Goal: Task Accomplishment & Management: Manage account settings

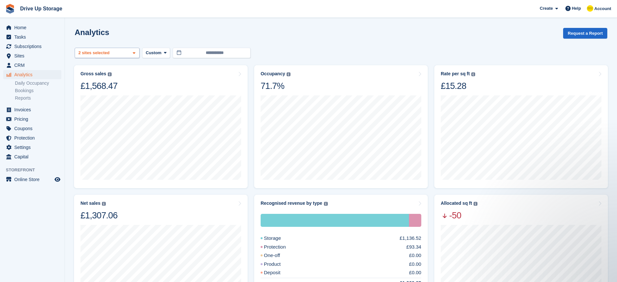
click at [104, 53] on div "2 sites selected" at bounding box center [94, 53] width 35 height 6
click at [92, 94] on div "Walsall" at bounding box center [107, 94] width 59 height 11
click at [89, 80] on div "[PERSON_NAME]" at bounding box center [107, 83] width 59 height 11
click at [88, 102] on div "Widnes" at bounding box center [107, 104] width 59 height 11
select select "****"
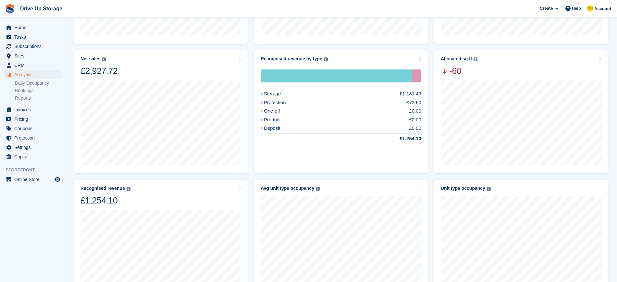
scroll to position [143, 0]
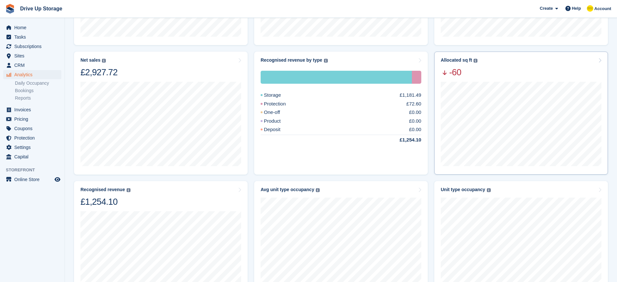
click at [474, 61] on img at bounding box center [475, 61] width 4 height 4
click at [454, 60] on div "Allocated sq ft" at bounding box center [456, 60] width 31 height 6
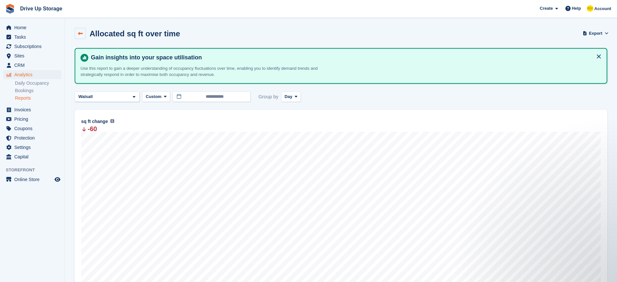
click at [80, 32] on icon at bounding box center [80, 33] width 5 height 5
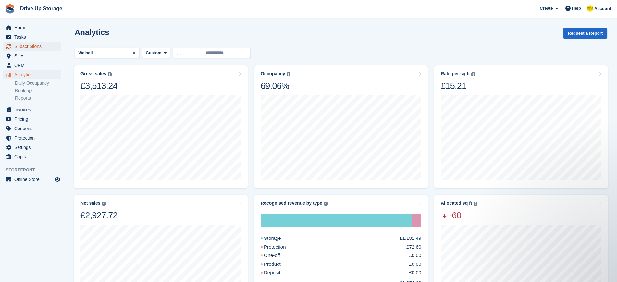
click at [18, 46] on span "Subscriptions" at bounding box center [33, 46] width 39 height 9
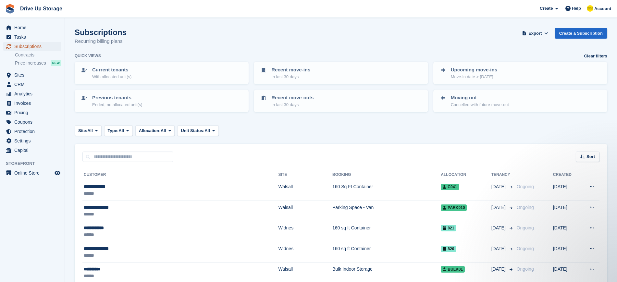
click at [27, 44] on span "Subscriptions" at bounding box center [33, 46] width 39 height 9
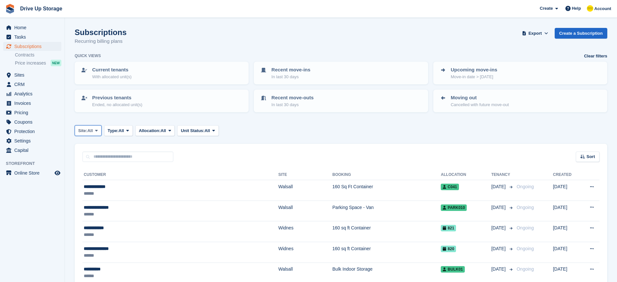
click at [98, 131] on icon at bounding box center [96, 131] width 3 height 4
click at [93, 168] on link "Walsall" at bounding box center [106, 170] width 56 height 12
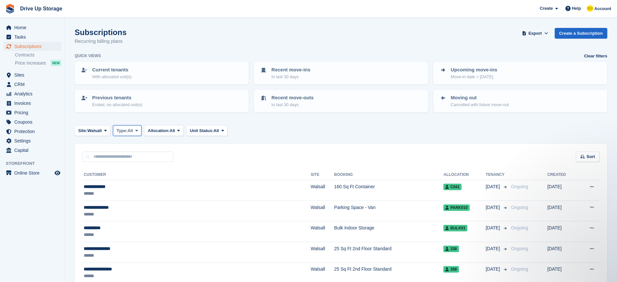
click at [133, 130] on span "All" at bounding box center [131, 131] width 6 height 6
click at [136, 132] on span at bounding box center [136, 130] width 5 height 5
click at [173, 133] on span "All" at bounding box center [173, 131] width 6 height 6
click at [219, 129] on span "All" at bounding box center [217, 131] width 6 height 6
click at [87, 131] on span "Site:" at bounding box center [82, 131] width 9 height 6
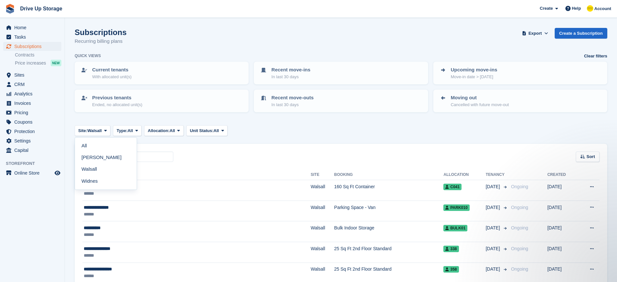
click at [349, 133] on div "Site: Walsall All [PERSON_NAME] Walsall Widnes Type: All All Upcoming Previous …" at bounding box center [341, 130] width 533 height 11
click at [536, 33] on span "Export" at bounding box center [534, 33] width 13 height 6
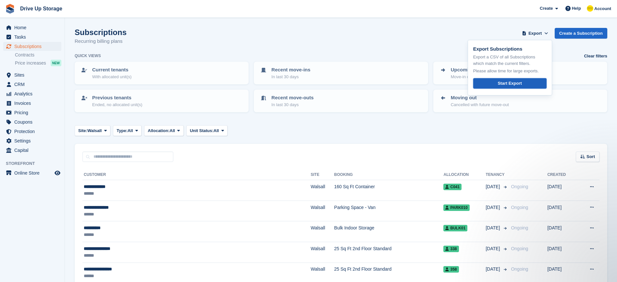
click at [505, 82] on div "Start Export" at bounding box center [509, 83] width 24 height 6
click at [117, 153] on input "text" at bounding box center [127, 157] width 91 height 11
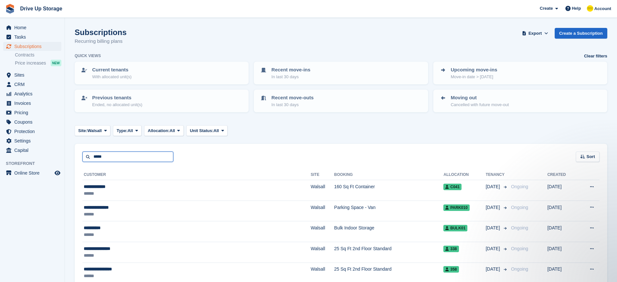
type input "*****"
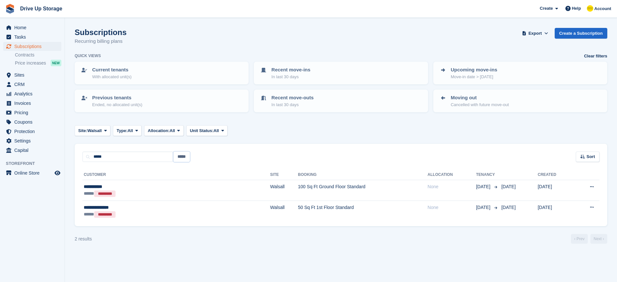
click at [182, 154] on input "*****" at bounding box center [181, 157] width 17 height 11
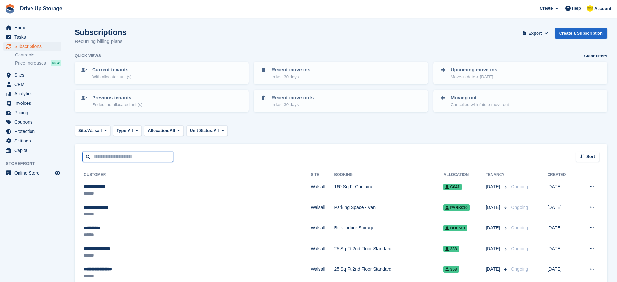
click at [122, 155] on input "text" at bounding box center [127, 157] width 91 height 11
type input "*****"
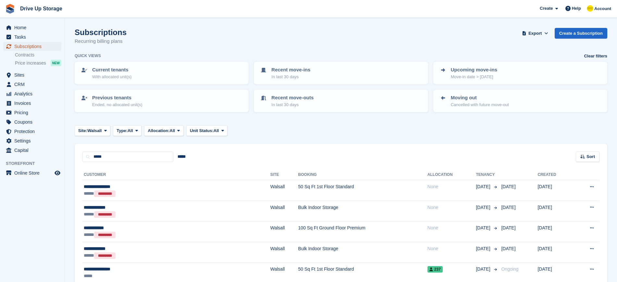
click at [28, 46] on span "Subscriptions" at bounding box center [33, 46] width 39 height 9
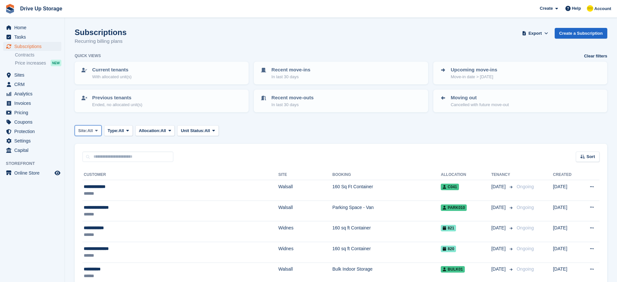
click at [95, 129] on span at bounding box center [96, 130] width 5 height 5
click at [90, 182] on link "Widnes" at bounding box center [106, 181] width 56 height 12
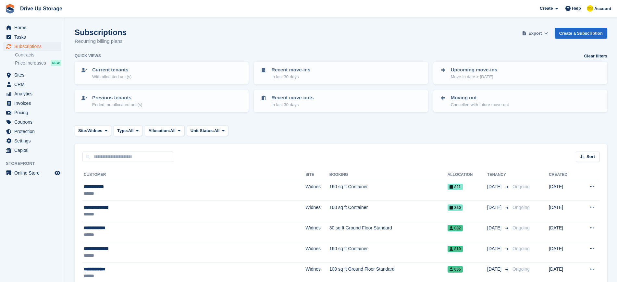
click at [535, 32] on span "Export" at bounding box center [534, 33] width 13 height 6
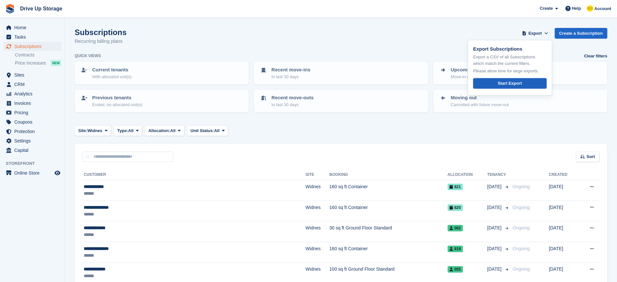
click at [492, 82] on link "Start Export" at bounding box center [509, 83] width 73 height 11
